Goal: Information Seeking & Learning: Learn about a topic

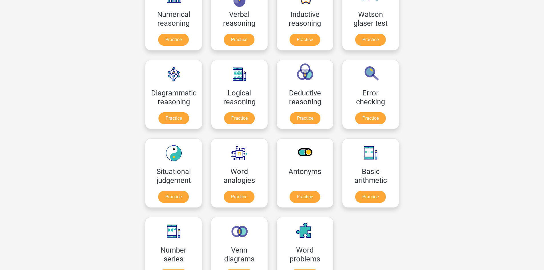
scroll to position [29, 0]
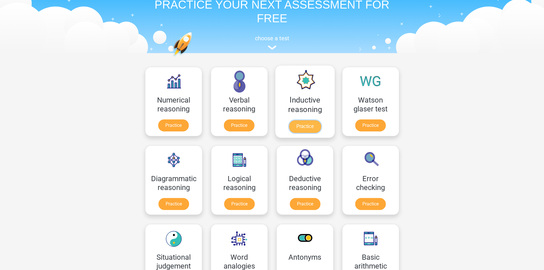
click at [299, 125] on link "Practice" at bounding box center [304, 126] width 32 height 13
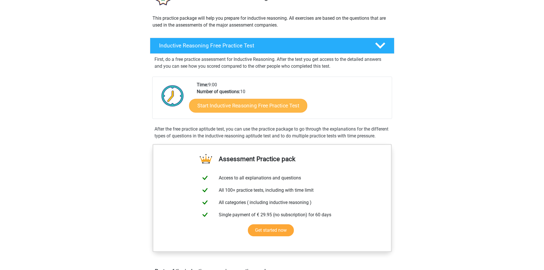
scroll to position [57, 0]
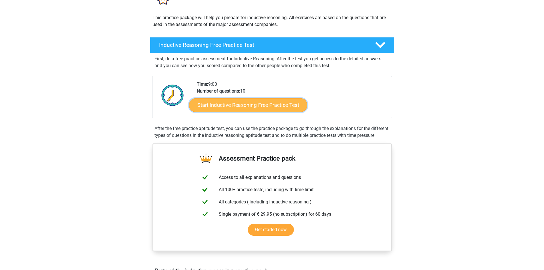
click at [250, 102] on link "Start Inductive Reasoning Free Practice Test" at bounding box center [248, 105] width 118 height 14
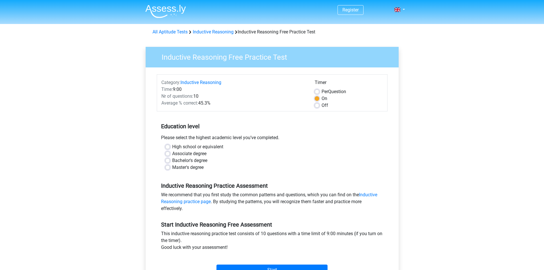
click at [321, 104] on label "Off" at bounding box center [324, 105] width 7 height 7
click at [315, 104] on input "Off" at bounding box center [316, 105] width 5 height 6
radio input "true"
click at [172, 166] on label "Master's degree" at bounding box center [187, 167] width 31 height 7
click at [170, 166] on input "Master's degree" at bounding box center [167, 167] width 5 height 6
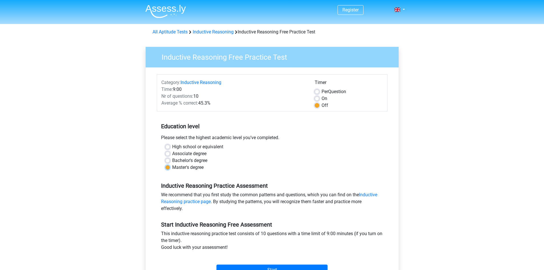
radio input "true"
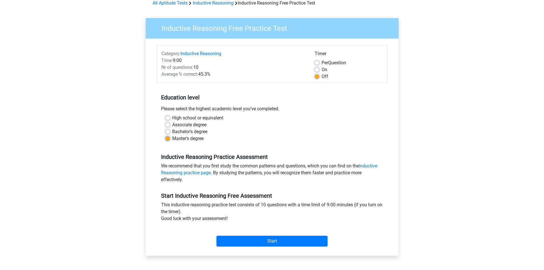
scroll to position [86, 0]
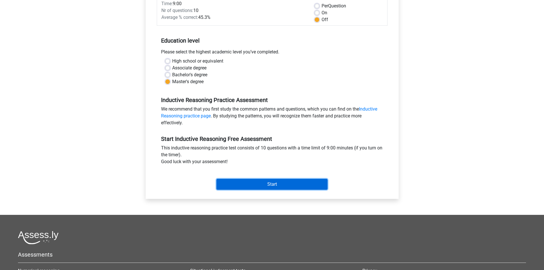
click at [260, 183] on input "Start" at bounding box center [271, 184] width 111 height 11
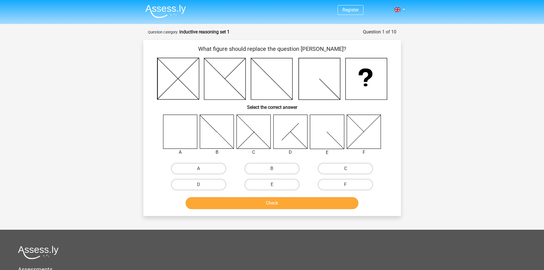
click at [168, 127] on icon at bounding box center [180, 131] width 34 height 34
click at [200, 170] on input "A" at bounding box center [200, 170] width 4 height 4
radio input "true"
click at [250, 199] on button "Check" at bounding box center [271, 203] width 173 height 12
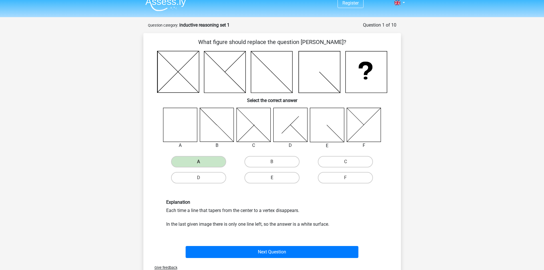
scroll to position [29, 0]
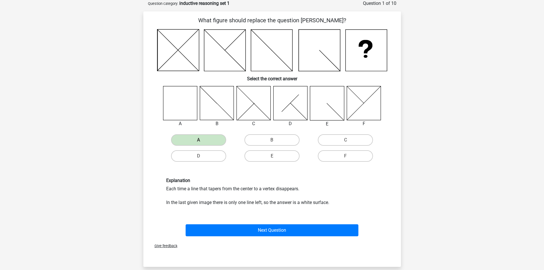
click at [263, 222] on div "Next Question" at bounding box center [271, 228] width 239 height 19
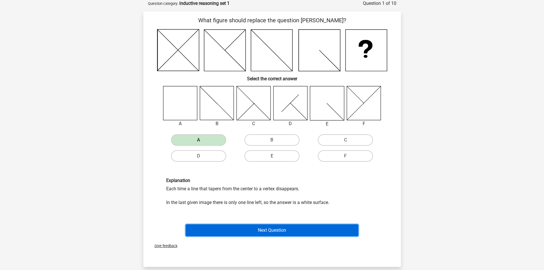
click at [266, 224] on button "Next Question" at bounding box center [271, 230] width 173 height 12
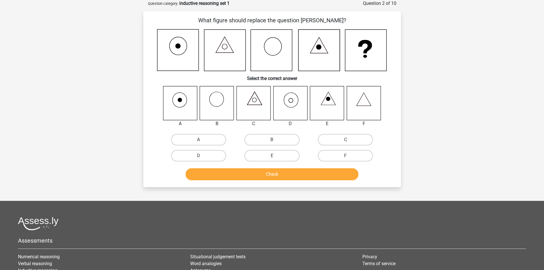
scroll to position [0, 0]
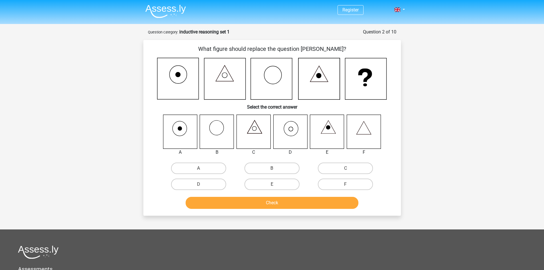
click at [170, 13] on img at bounding box center [165, 11] width 41 height 13
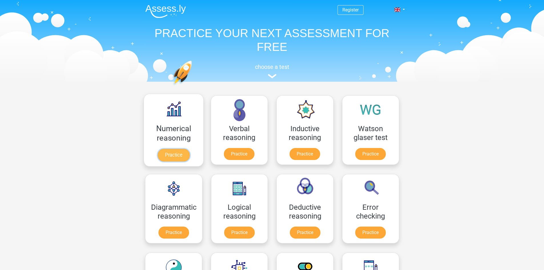
click at [180, 152] on link "Practice" at bounding box center [173, 155] width 32 height 13
click at [236, 156] on link "Practice" at bounding box center [239, 155] width 32 height 13
click at [396, 7] on link at bounding box center [397, 9] width 11 height 7
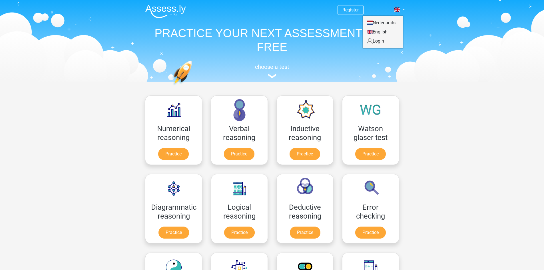
click at [387, 22] on link "Nederlands" at bounding box center [382, 22] width 39 height 9
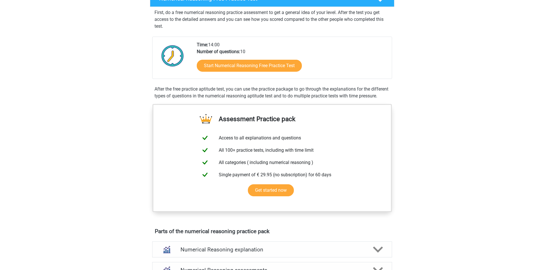
scroll to position [114, 0]
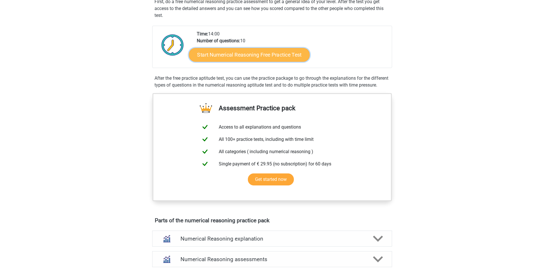
click at [245, 56] on link "Start Numerical Reasoning Free Practice Test" at bounding box center [249, 55] width 121 height 14
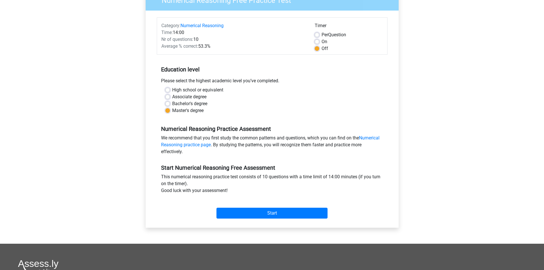
scroll to position [57, 0]
click at [281, 213] on input "Start" at bounding box center [271, 212] width 111 height 11
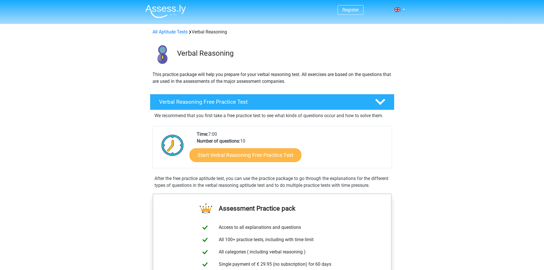
click at [235, 156] on link "Start Verbal Reasoning Free Practice Test" at bounding box center [245, 155] width 112 height 14
click at [400, 5] on nav "Register Nederlands English" at bounding box center [272, 10] width 263 height 19
click at [400, 7] on link at bounding box center [397, 9] width 11 height 7
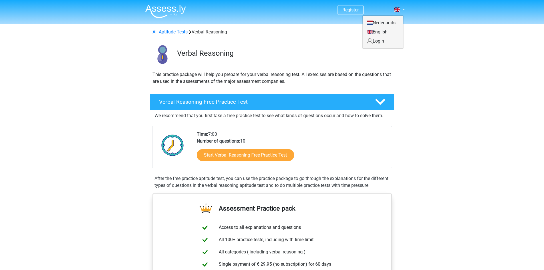
click at [381, 24] on link "Nederlands" at bounding box center [382, 22] width 39 height 9
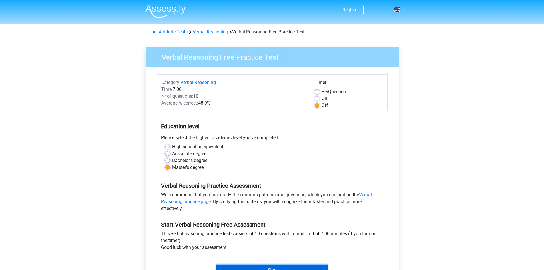
click at [293, 267] on input "Start" at bounding box center [271, 269] width 111 height 11
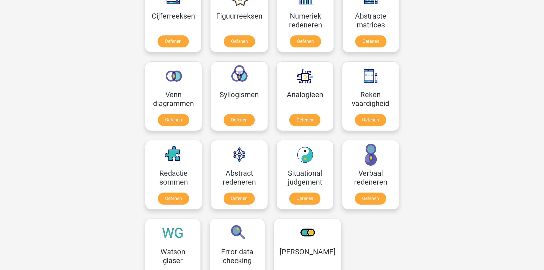
scroll to position [285, 0]
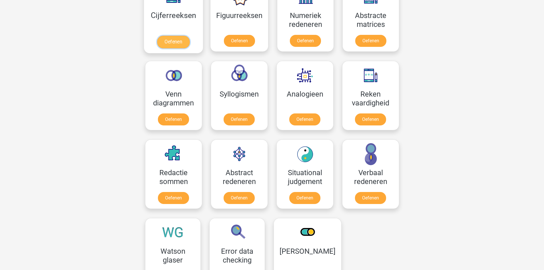
click at [178, 40] on link "Oefenen" at bounding box center [173, 42] width 33 height 13
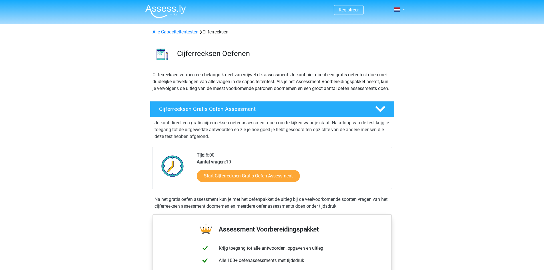
click at [267, 176] on div "Start Cijferreeksen Gratis Oefen Assessment" at bounding box center [292, 176] width 190 height 23
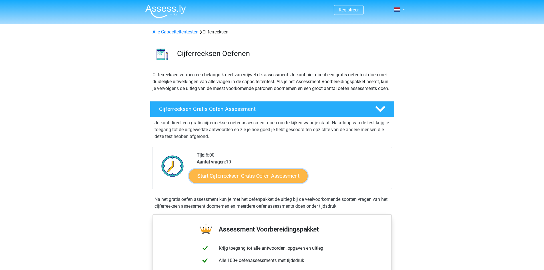
click at [269, 180] on link "Start Cijferreeksen Gratis Oefen Assessment" at bounding box center [248, 176] width 118 height 14
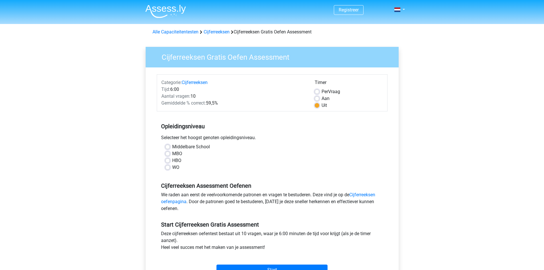
scroll to position [29, 0]
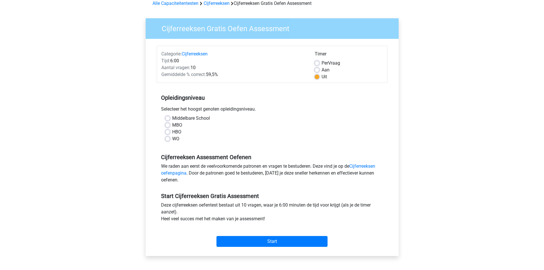
click at [172, 140] on label "WO" at bounding box center [175, 138] width 7 height 7
click at [167, 140] on input "WO" at bounding box center [167, 138] width 5 height 6
radio input "true"
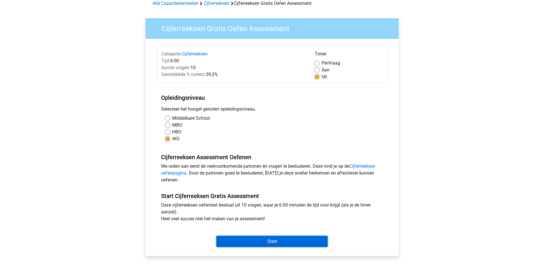
click at [266, 239] on input "Start" at bounding box center [271, 241] width 111 height 11
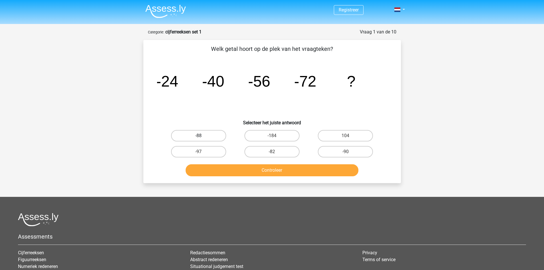
click at [198, 134] on label "-88" at bounding box center [198, 135] width 55 height 11
click at [198, 136] on input "-88" at bounding box center [200, 138] width 4 height 4
radio input "true"
click at [249, 169] on button "Controleer" at bounding box center [271, 170] width 173 height 12
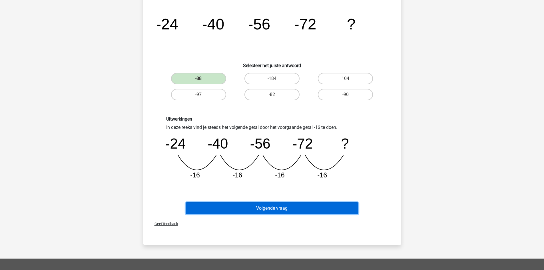
click at [270, 213] on button "Volgende vraag" at bounding box center [271, 208] width 173 height 12
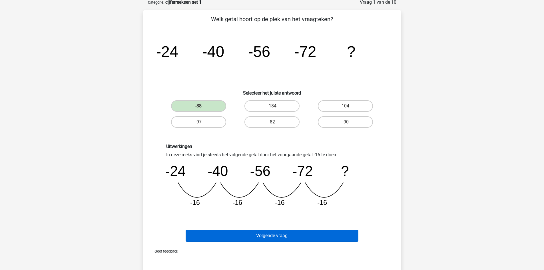
scroll to position [29, 0]
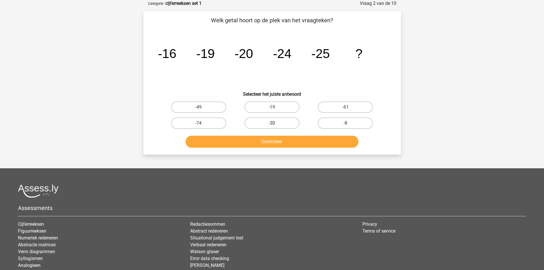
drag, startPoint x: 279, startPoint y: 120, endPoint x: 280, endPoint y: 124, distance: 4.0
click at [279, 121] on label "-30" at bounding box center [271, 122] width 55 height 11
click at [275, 123] on input "-30" at bounding box center [274, 125] width 4 height 4
radio input "true"
click at [280, 142] on button "Controleer" at bounding box center [271, 142] width 173 height 12
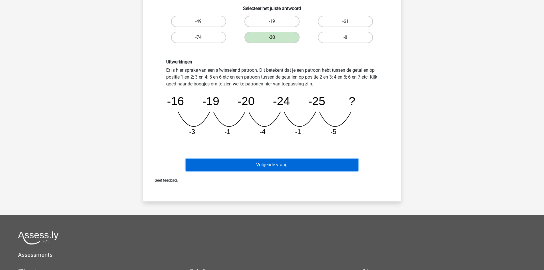
click at [275, 169] on button "Volgende vraag" at bounding box center [271, 165] width 173 height 12
